Goal: Check status: Check status

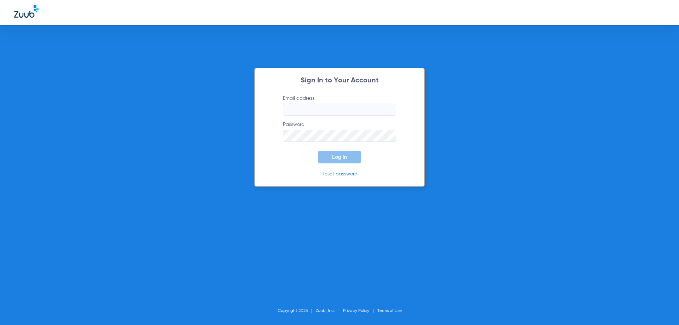
click at [303, 114] on input "Email address" at bounding box center [339, 110] width 113 height 12
type input "infinitydentalutah@gmail.com"
click at [318, 151] on button "Log In" at bounding box center [339, 157] width 43 height 13
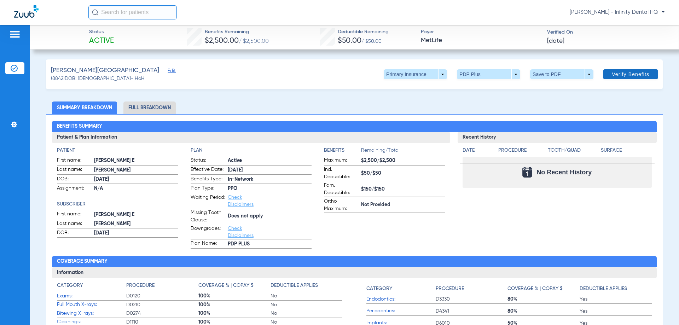
click at [625, 71] on span at bounding box center [631, 74] width 54 height 17
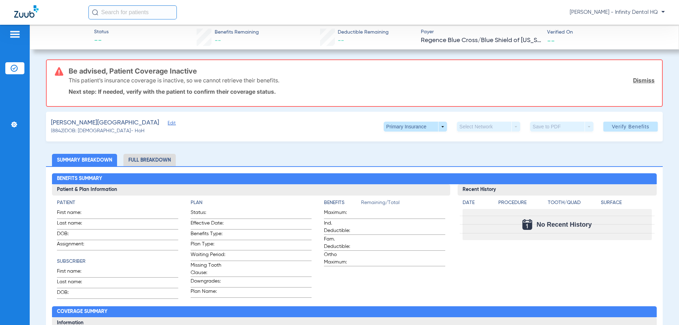
click at [168, 124] on span "Edit" at bounding box center [171, 124] width 6 height 7
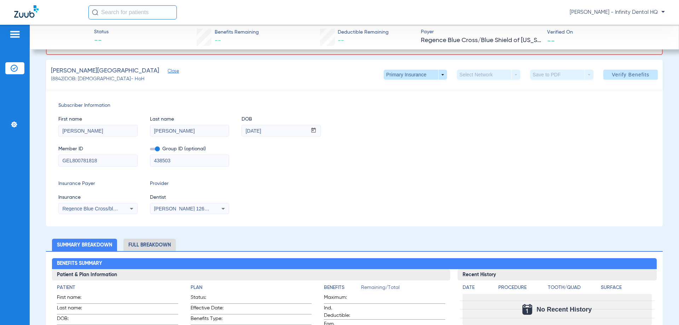
scroll to position [71, 0]
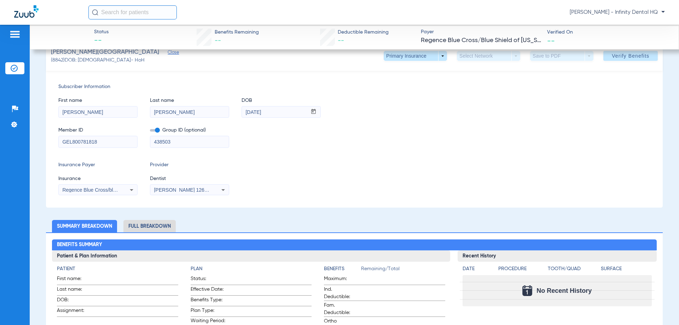
click at [107, 187] on span "Regence Blue Cross/blue Shield Of Oregon" at bounding box center [115, 190] width 107 height 6
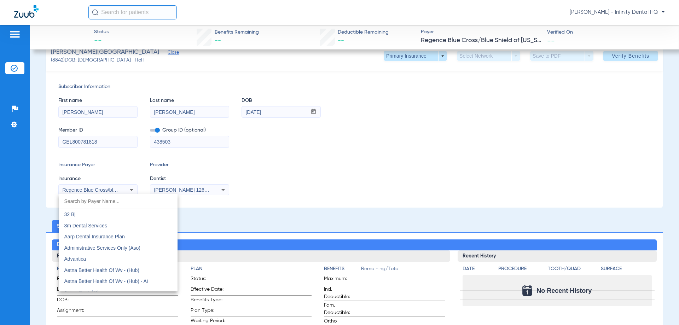
scroll to position [3763, 0]
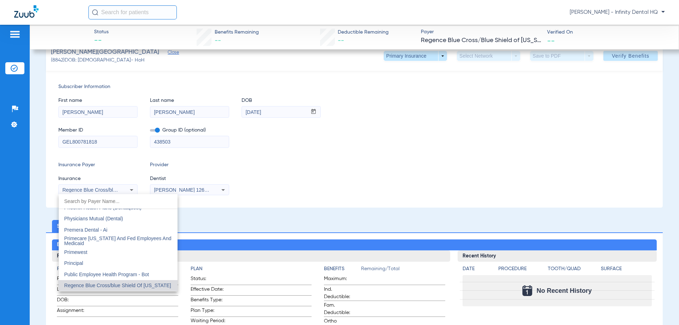
click at [107, 187] on div at bounding box center [339, 162] width 679 height 325
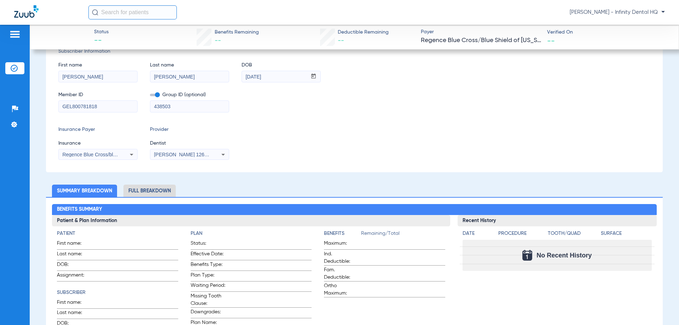
scroll to position [0, 0]
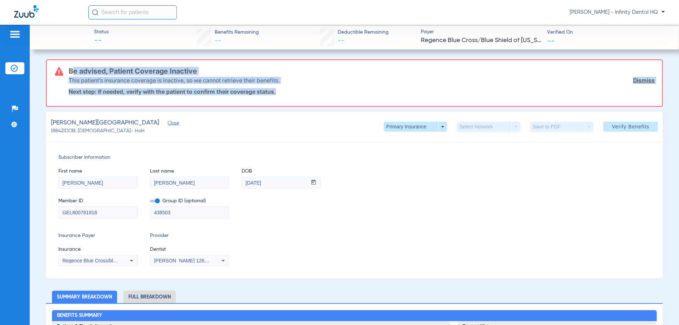
drag, startPoint x: 69, startPoint y: 71, endPoint x: 286, endPoint y: 99, distance: 218.3
click at [286, 99] on div "Be advised, Patient Coverage Inactive This patient’s insurance coverage is inac…" at bounding box center [362, 83] width 586 height 46
copy div "Be advised, Patient Coverage Inactive This patient’s insurance coverage is inac…"
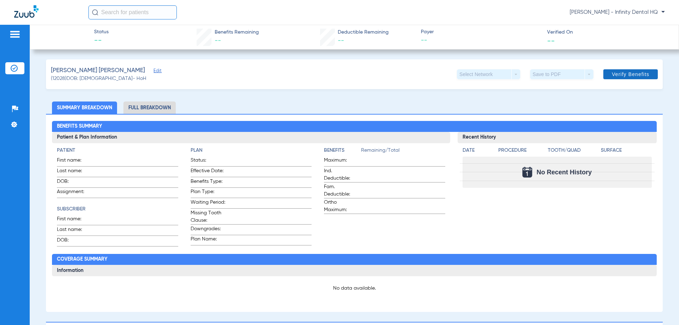
click at [642, 71] on span "Verify Benefits" at bounding box center [631, 74] width 38 height 6
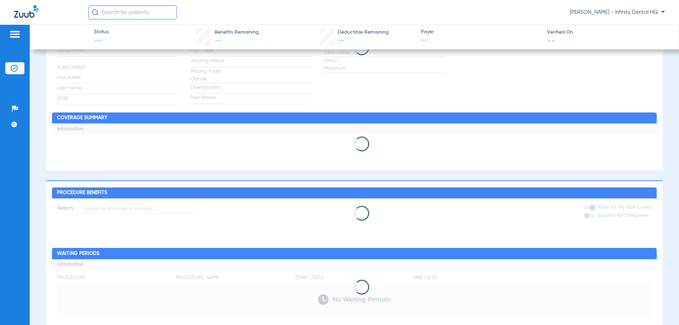
drag, startPoint x: 355, startPoint y: 185, endPoint x: 247, endPoint y: 155, distance: 111.5
click at [247, 155] on app-loading-indicator at bounding box center [354, 144] width 605 height 41
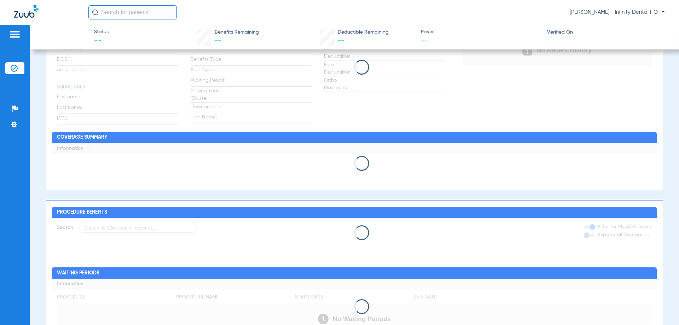
scroll to position [106, 0]
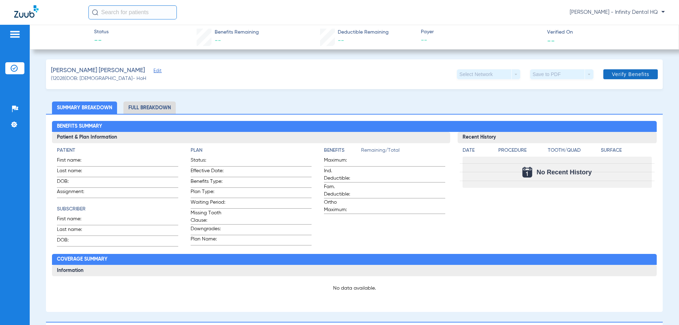
click at [639, 79] on span at bounding box center [631, 74] width 54 height 17
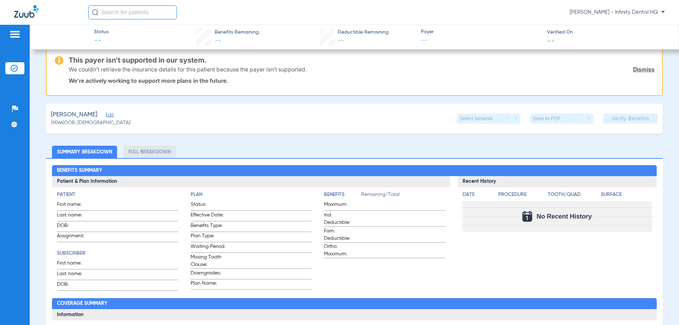
scroll to position [71, 0]
